Goal: Task Accomplishment & Management: Complete application form

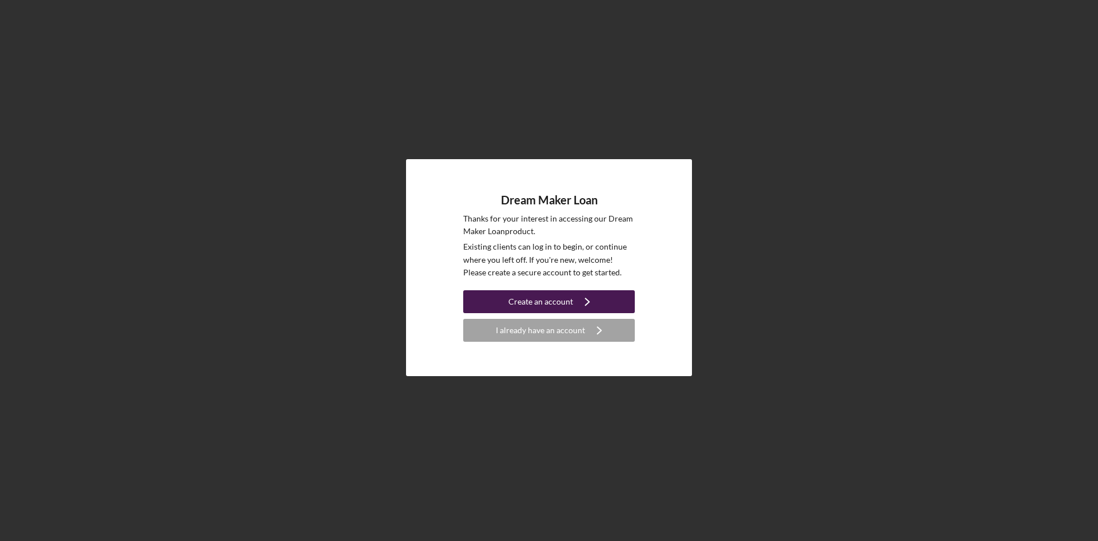
click at [575, 304] on icon "Icon/Navigate" at bounding box center [587, 301] width 29 height 29
